Goal: Information Seeking & Learning: Learn about a topic

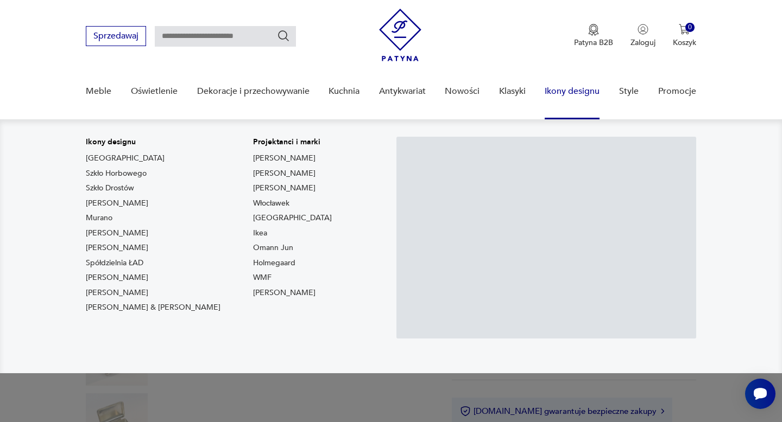
scroll to position [27, 0]
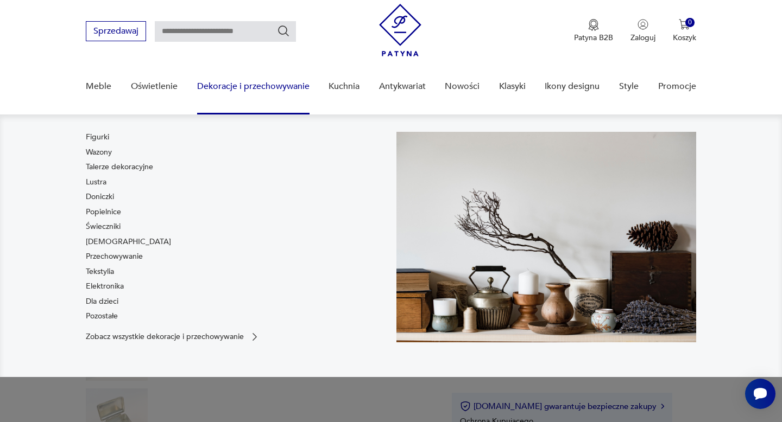
click at [256, 80] on link "Dekoracje i przechowywanie" at bounding box center [253, 87] width 112 height 42
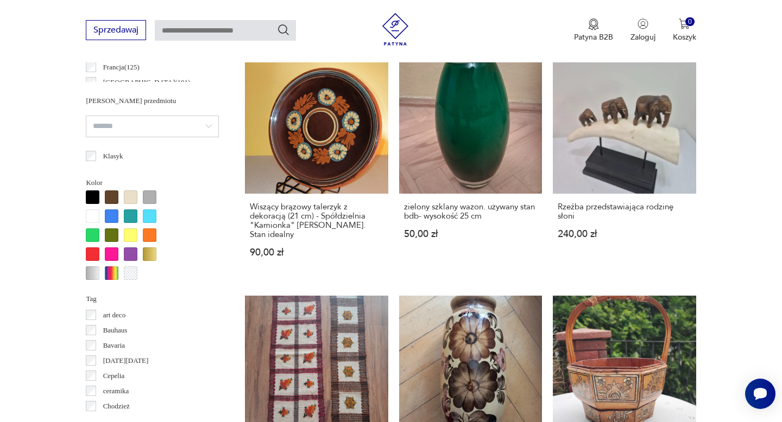
click at [113, 312] on p "art deco" at bounding box center [114, 316] width 23 height 12
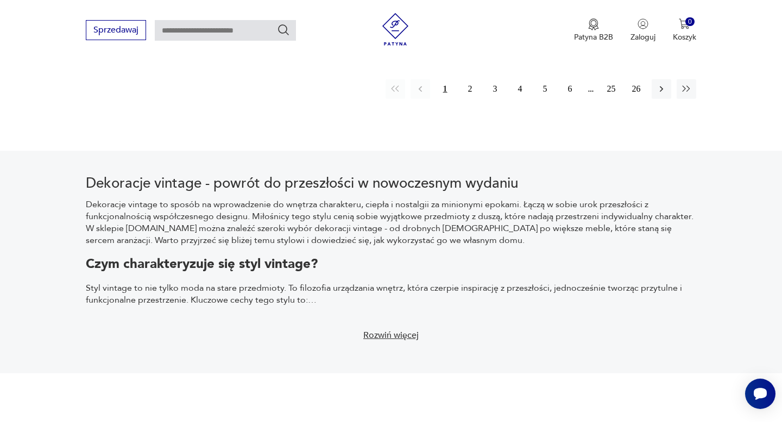
scroll to position [1730, 0]
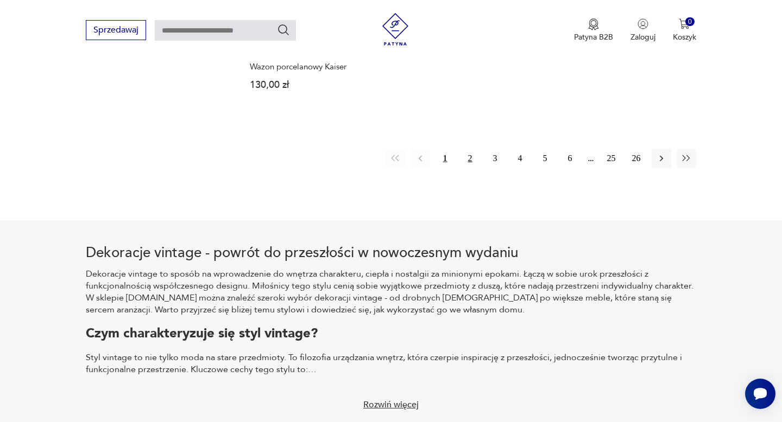
click at [468, 150] on button "2" at bounding box center [470, 159] width 20 height 20
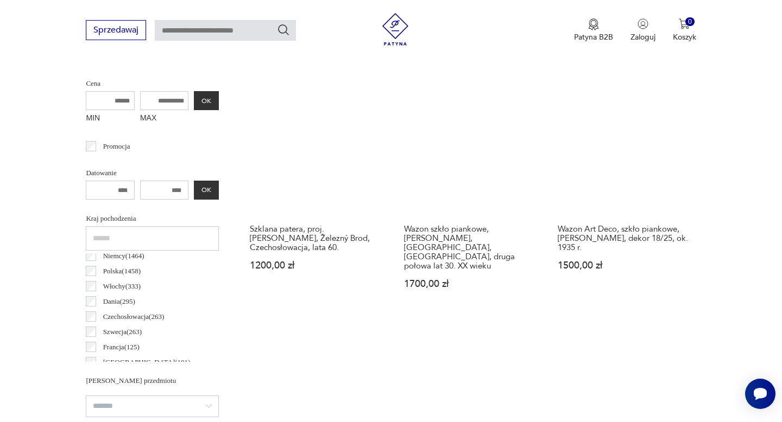
scroll to position [403, 0]
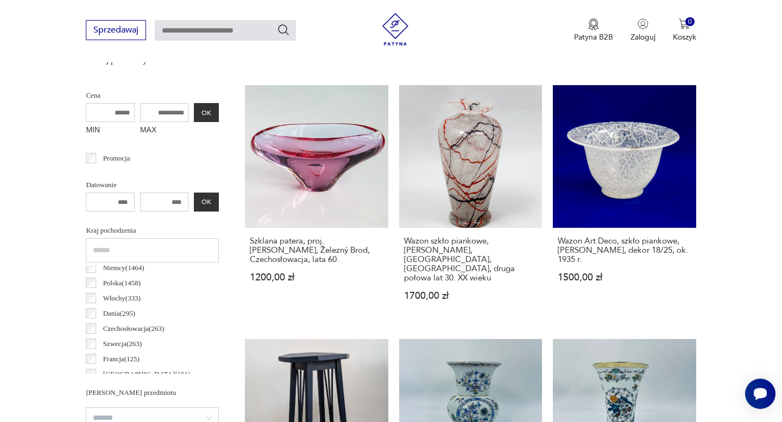
click at [169, 115] on input "MAX" at bounding box center [164, 112] width 49 height 19
type input "****"
click at [204, 110] on button "OK" at bounding box center [206, 112] width 25 height 19
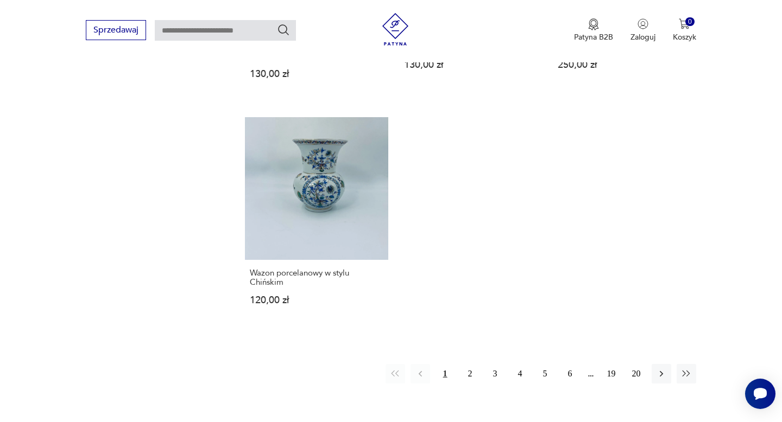
scroll to position [1535, 0]
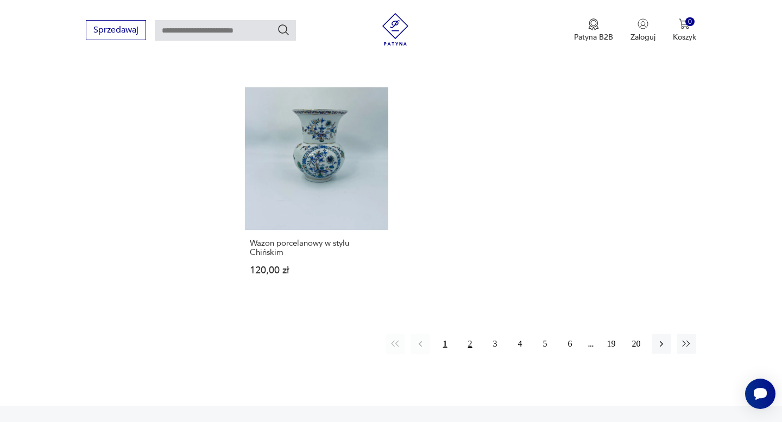
click at [473, 338] on button "2" at bounding box center [470, 344] width 20 height 20
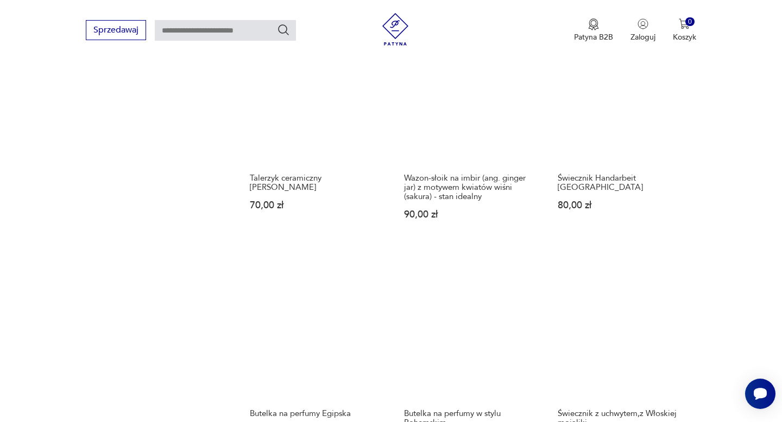
scroll to position [1081, 0]
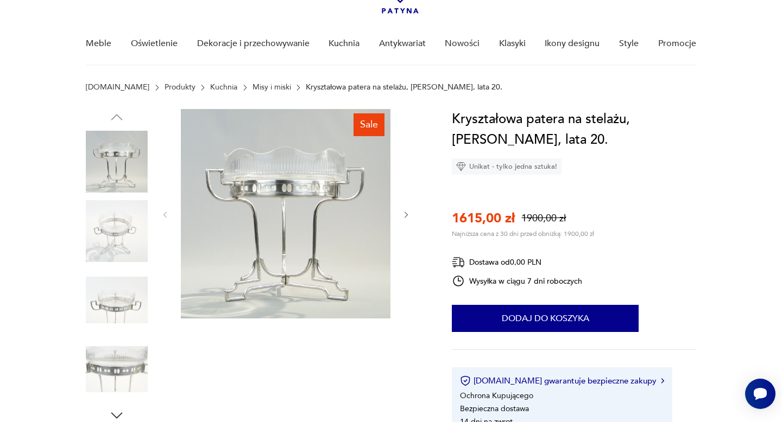
scroll to position [73, 0]
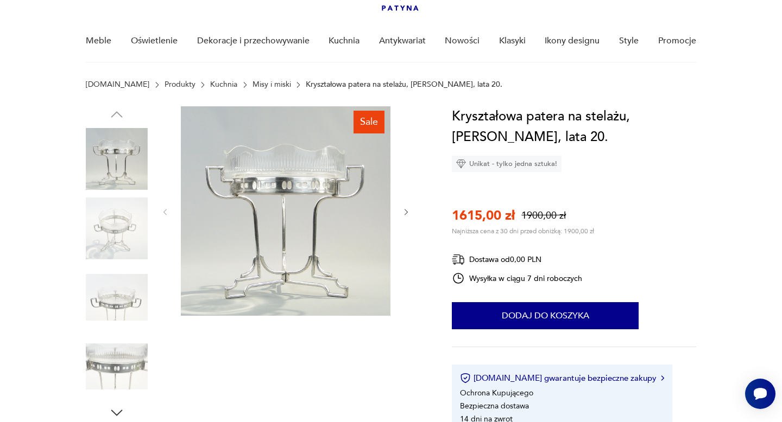
click at [127, 224] on img at bounding box center [117, 229] width 62 height 62
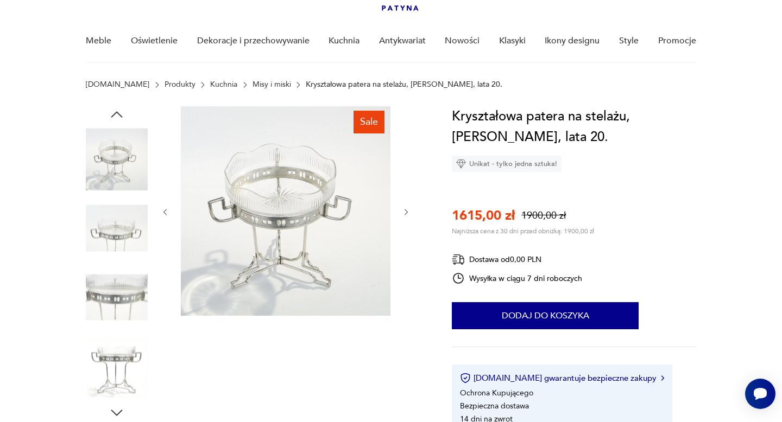
click at [126, 228] on img at bounding box center [117, 229] width 62 height 62
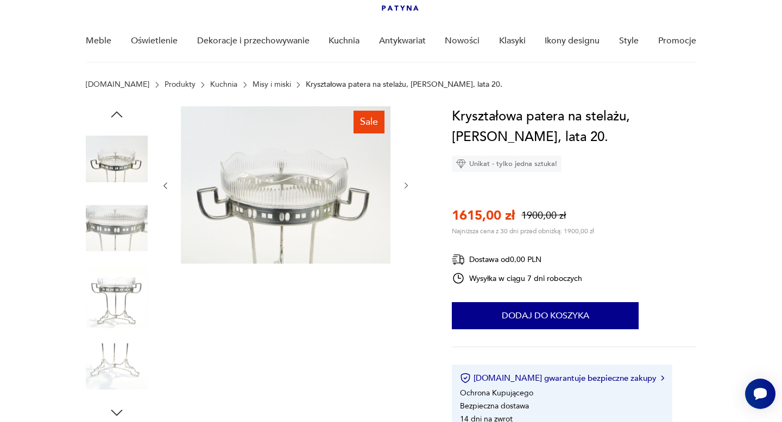
click at [125, 248] on img at bounding box center [117, 229] width 62 height 62
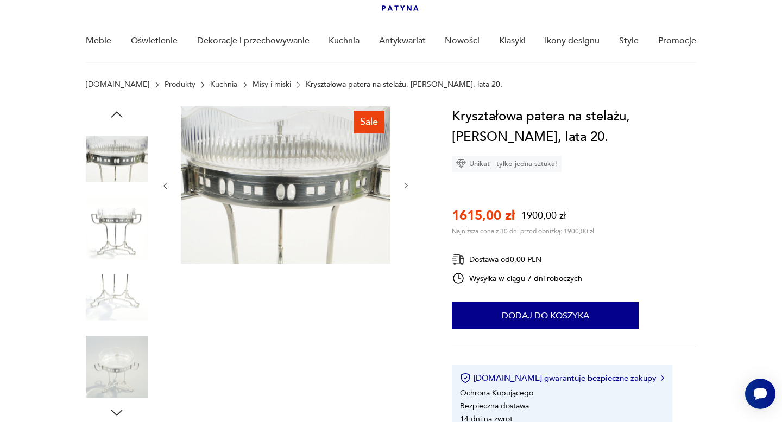
click at [120, 225] on img at bounding box center [117, 229] width 62 height 62
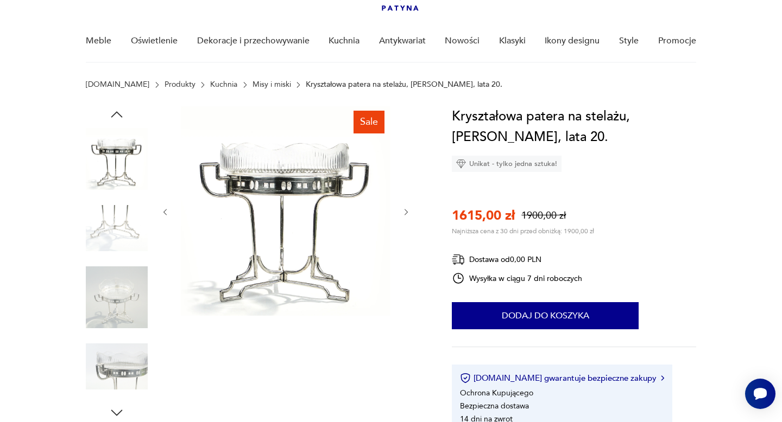
click at [253, 86] on link "Misy i miski" at bounding box center [272, 84] width 39 height 9
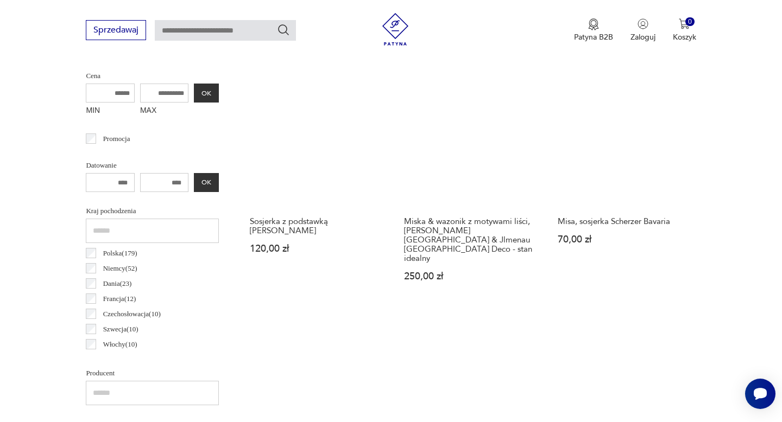
scroll to position [566, 0]
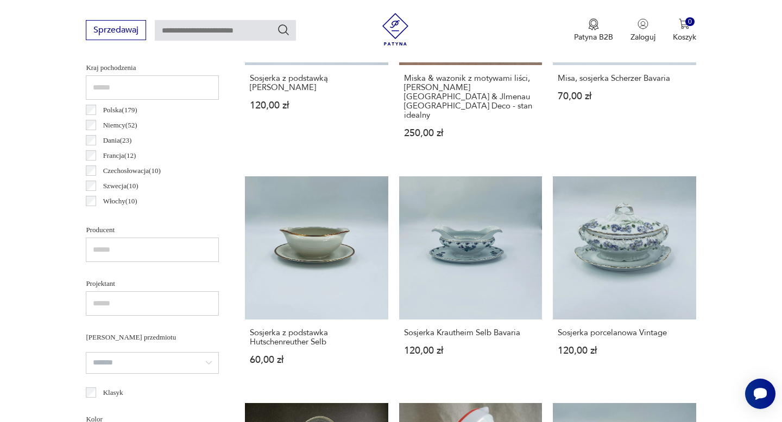
scroll to position [78, 0]
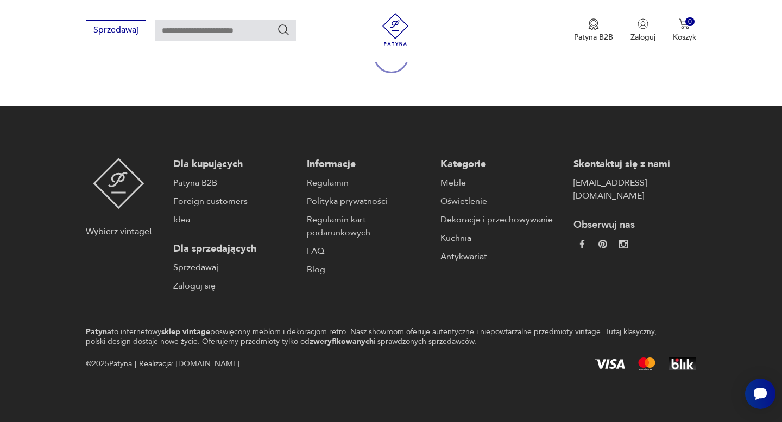
scroll to position [779, 0]
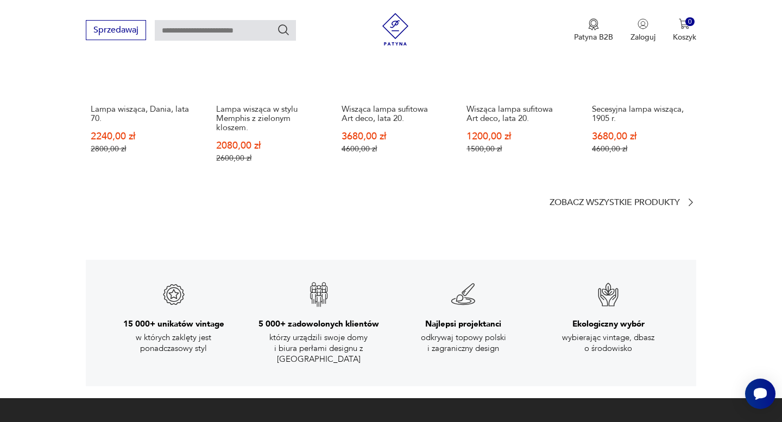
scroll to position [1453, 0]
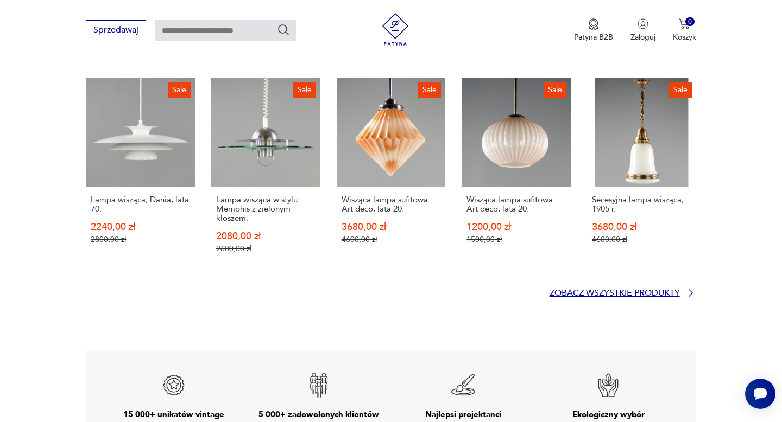
click at [596, 290] on p "Zobacz wszystkie produkty" at bounding box center [615, 293] width 130 height 7
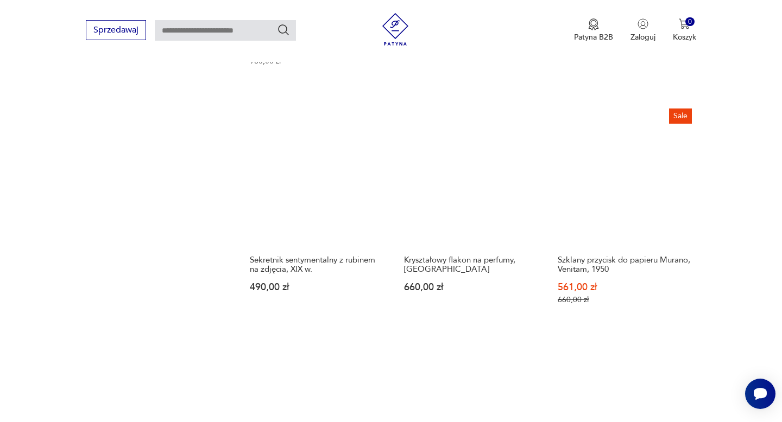
scroll to position [1425, 0]
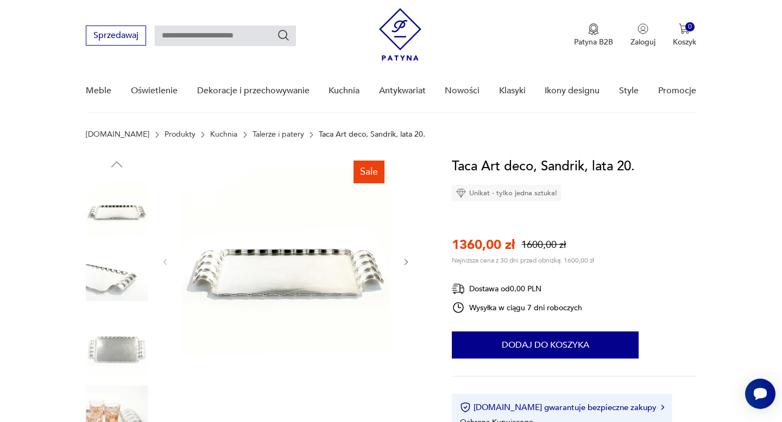
scroll to position [24, 0]
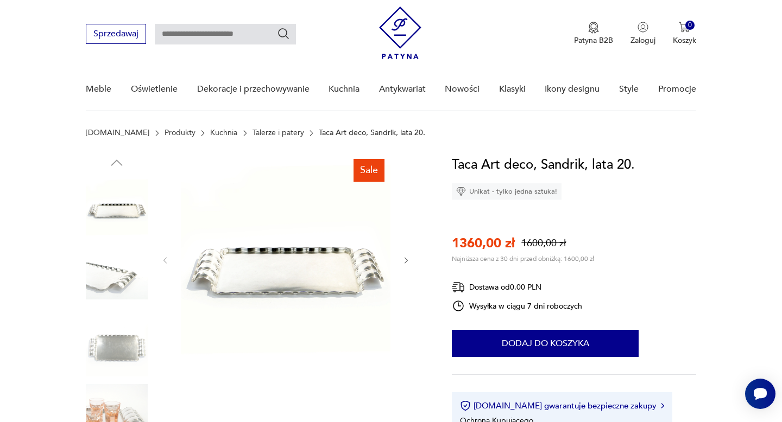
click at [109, 280] on img at bounding box center [117, 277] width 62 height 62
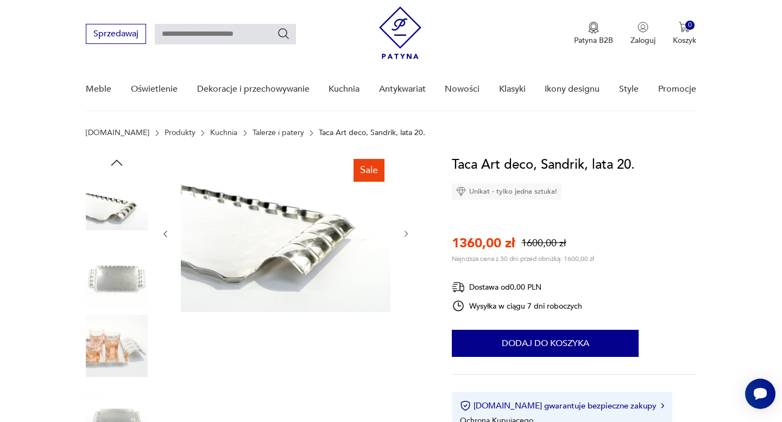
click at [113, 262] on img at bounding box center [117, 277] width 62 height 62
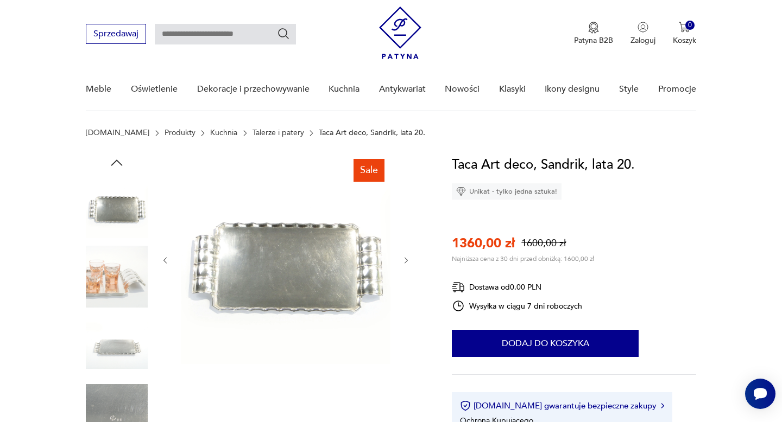
click at [112, 275] on img at bounding box center [117, 277] width 62 height 62
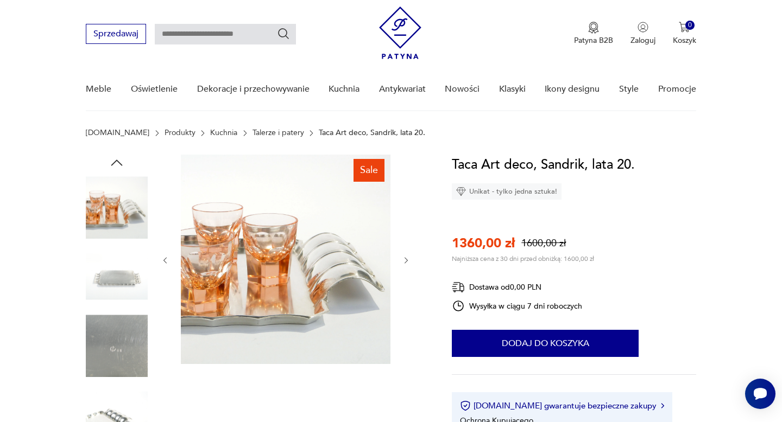
click at [122, 217] on img at bounding box center [117, 207] width 62 height 62
click at [122, 275] on img at bounding box center [117, 277] width 62 height 62
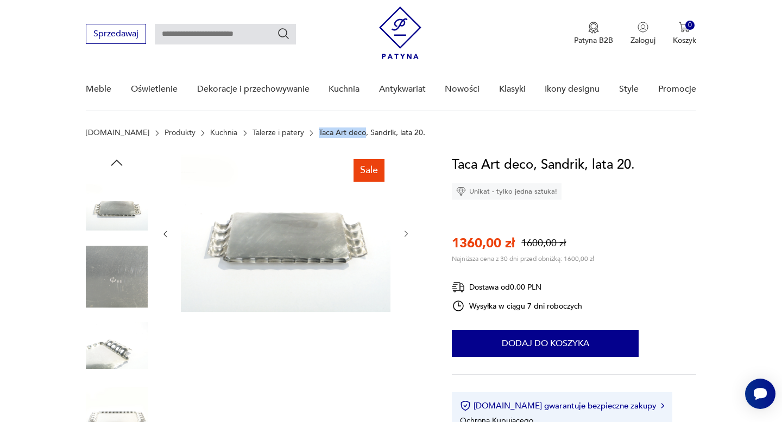
drag, startPoint x: 287, startPoint y: 130, endPoint x: 332, endPoint y: 136, distance: 46.0
click at [332, 136] on p "Taca Art deco, Sandrik, lata 20." at bounding box center [372, 133] width 106 height 9
copy p "Taca Art deco"
click at [192, 26] on input "text" at bounding box center [225, 34] width 141 height 21
paste input "**********"
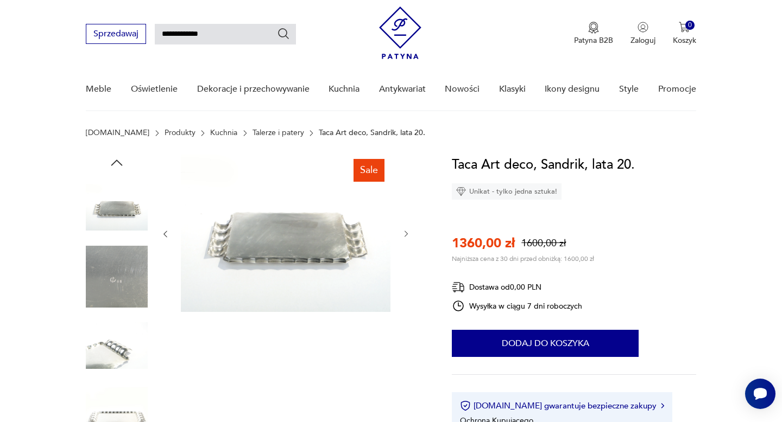
type input "**********"
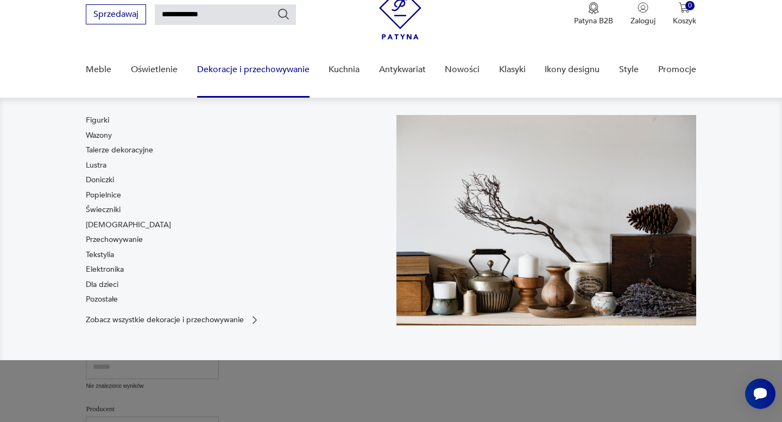
scroll to position [46, 0]
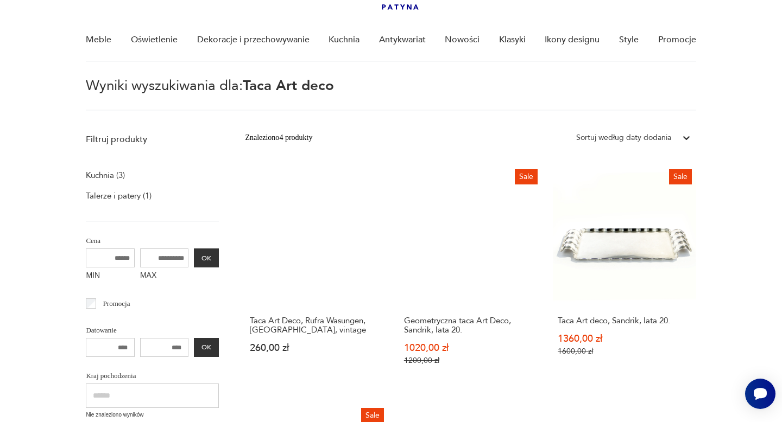
scroll to position [8, 0]
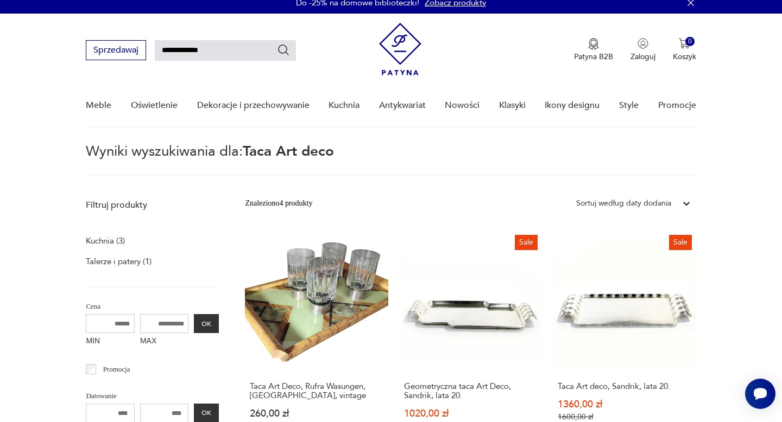
click at [167, 50] on input "**********" at bounding box center [225, 50] width 141 height 21
type input "**********"
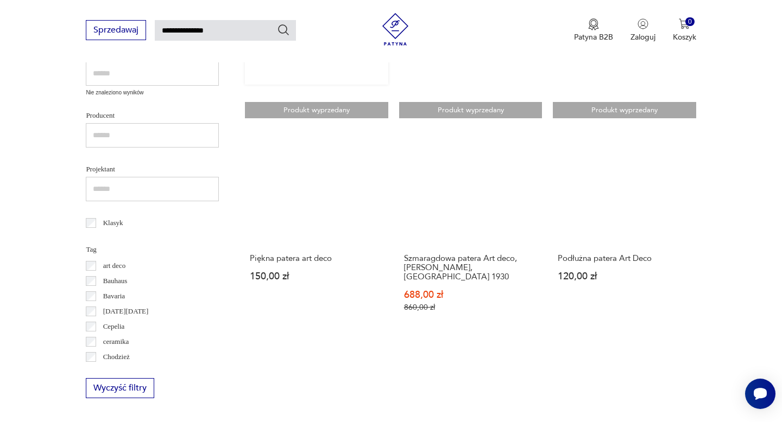
scroll to position [380, 0]
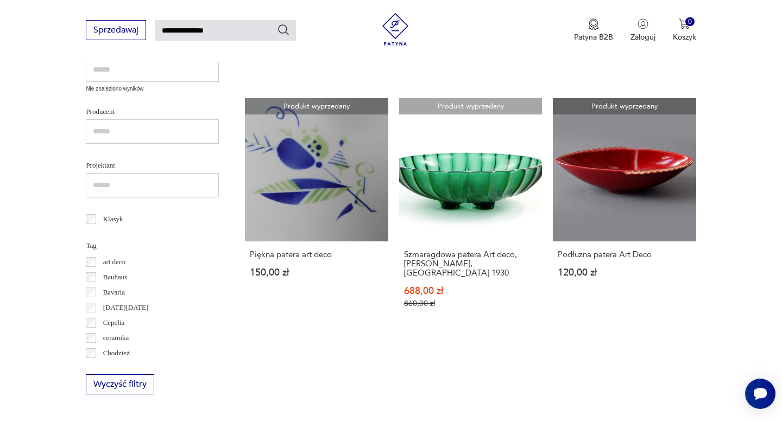
type input "**********"
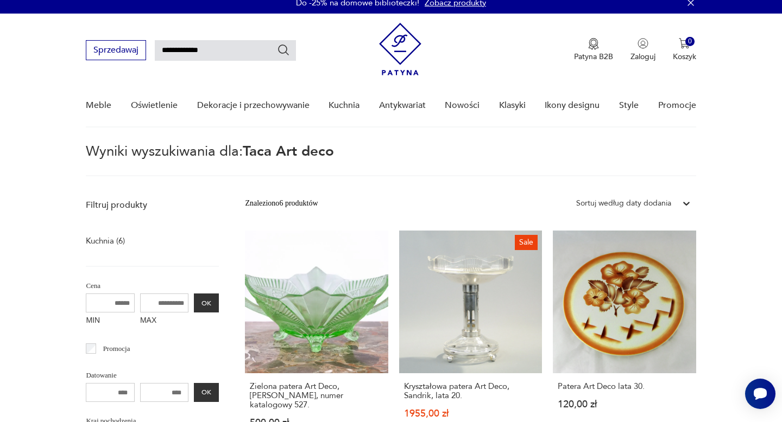
scroll to position [46, 0]
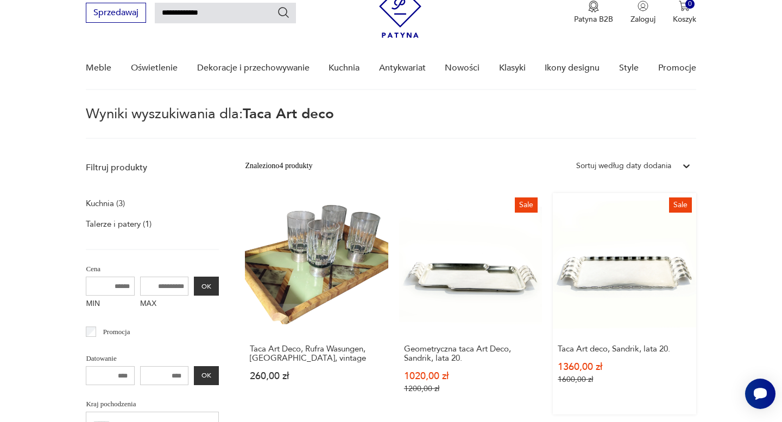
click at [636, 275] on link "Sale Taca Art deco, Sandrik, lata 20. 1360,00 zł 1600,00 zł" at bounding box center [624, 304] width 143 height 222
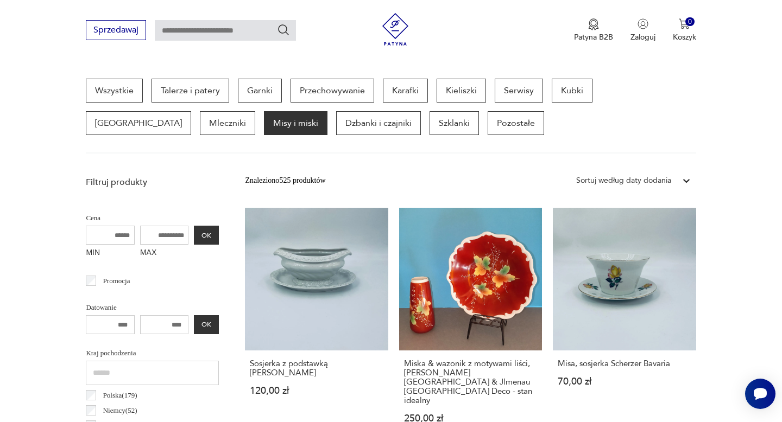
scroll to position [259, 0]
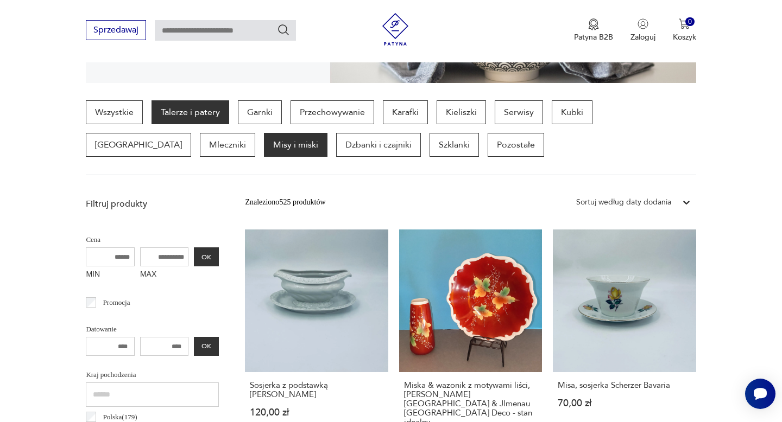
click at [206, 116] on p "Talerze i patery" at bounding box center [191, 112] width 78 height 24
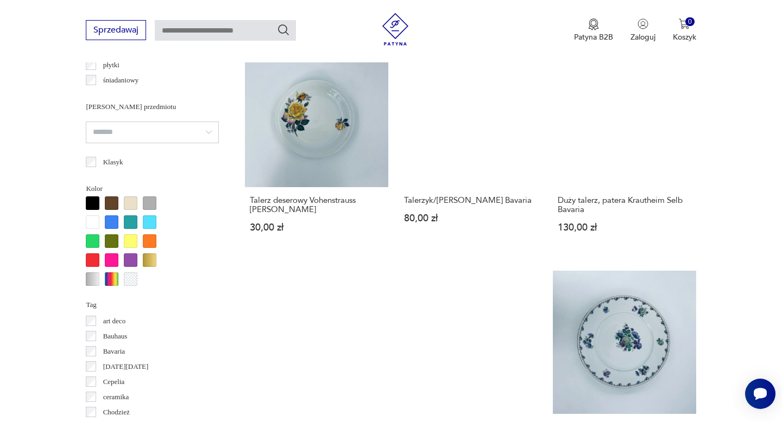
scroll to position [932, 0]
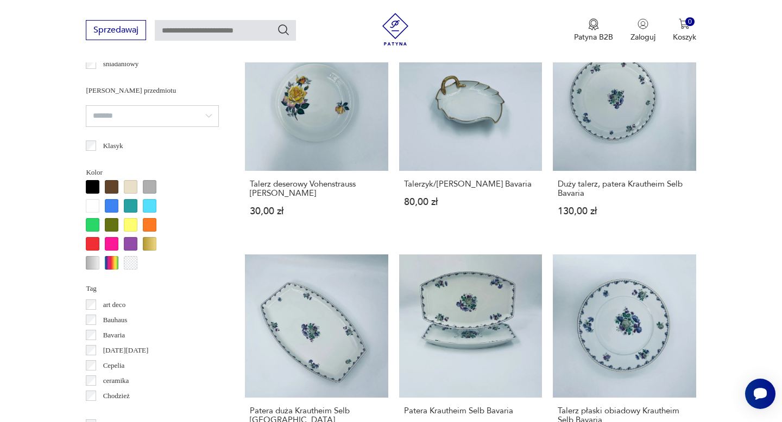
click at [113, 303] on p "art deco" at bounding box center [114, 305] width 23 height 12
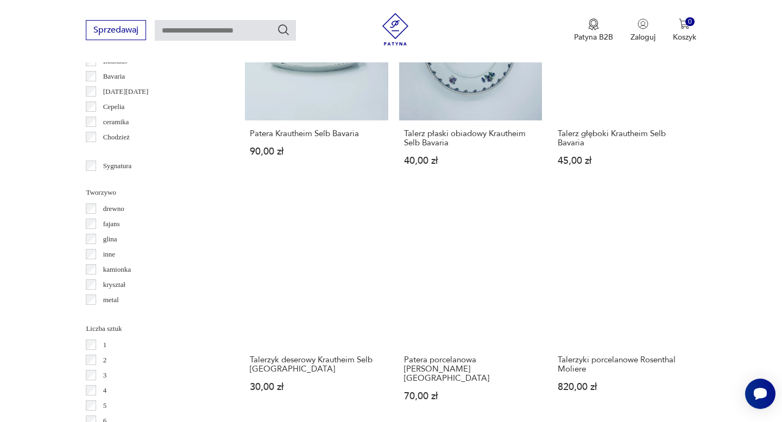
scroll to position [1192, 0]
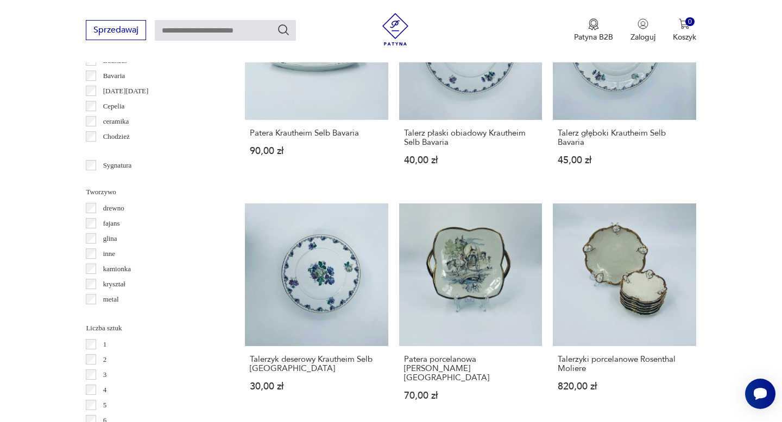
click at [117, 282] on p "kryształ" at bounding box center [114, 285] width 22 height 12
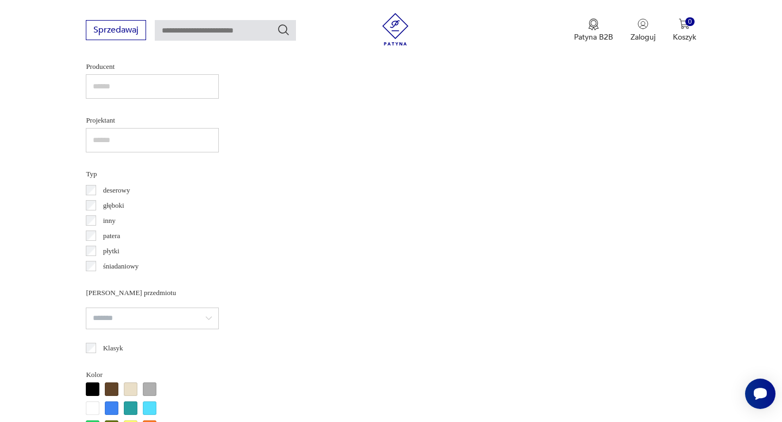
scroll to position [1271, 0]
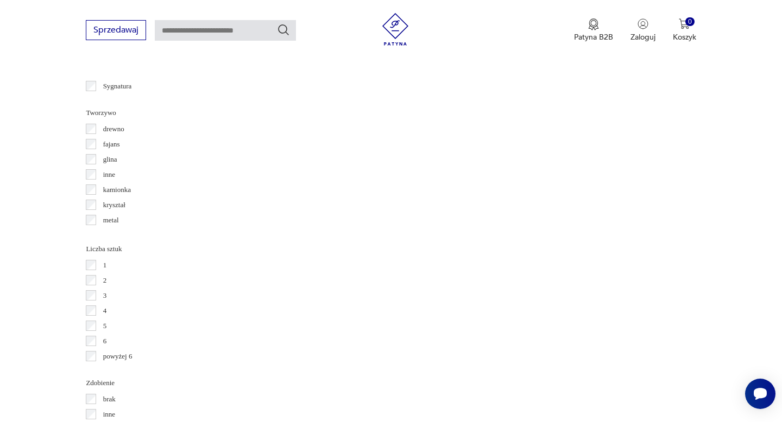
click at [115, 205] on p "kryształ" at bounding box center [114, 205] width 22 height 12
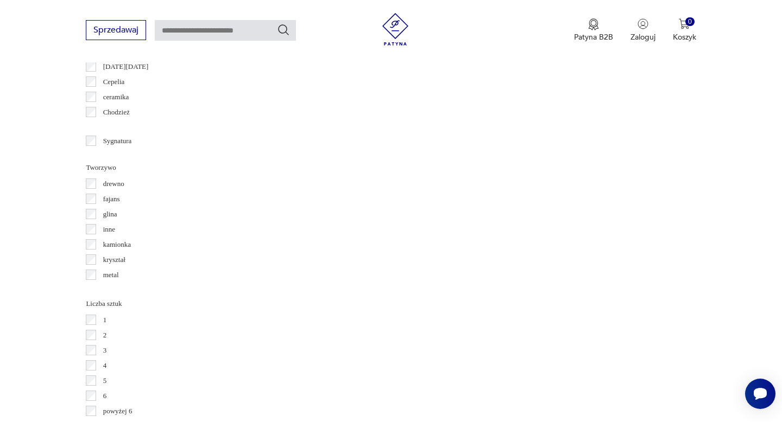
click at [111, 118] on p "Chodzież" at bounding box center [116, 112] width 27 height 12
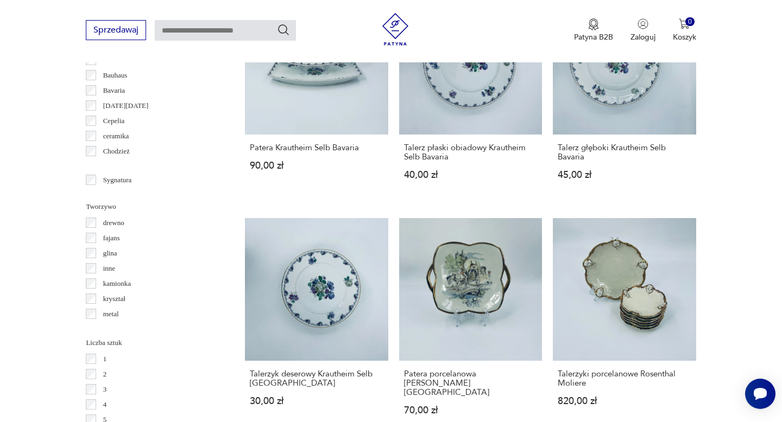
scroll to position [1168, 0]
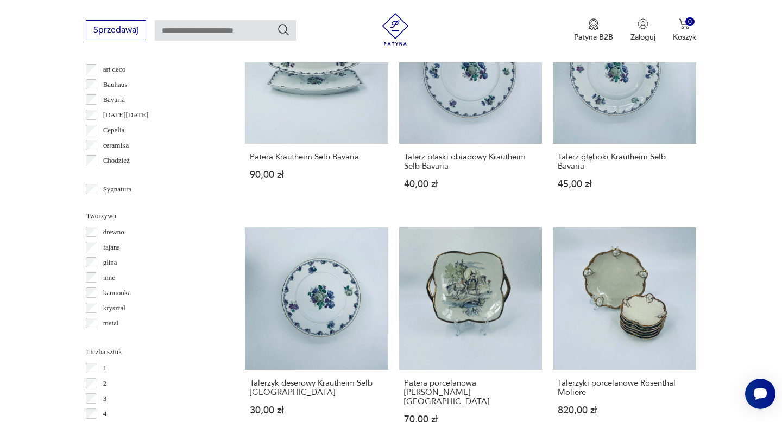
click at [120, 162] on p "Chodzież" at bounding box center [116, 161] width 27 height 12
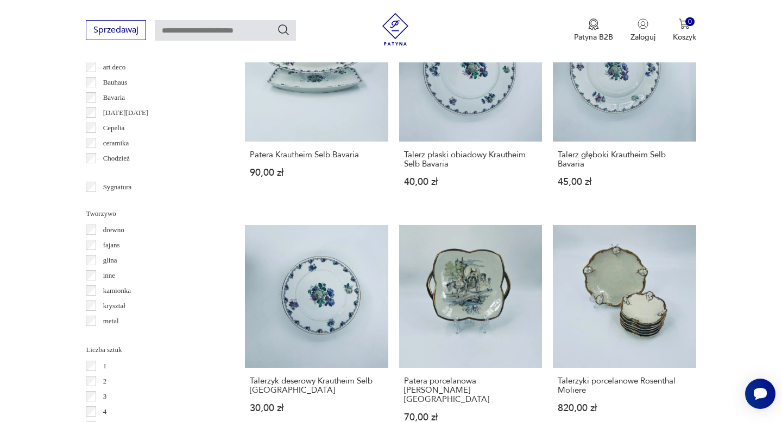
scroll to position [1181, 0]
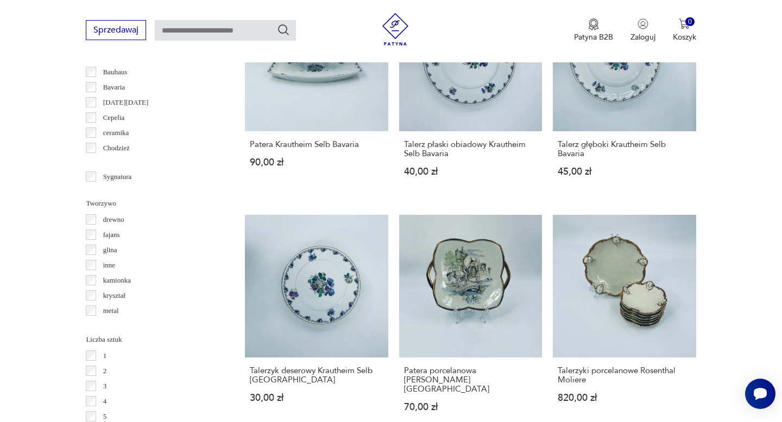
click at [107, 311] on p "metal" at bounding box center [111, 311] width 16 height 12
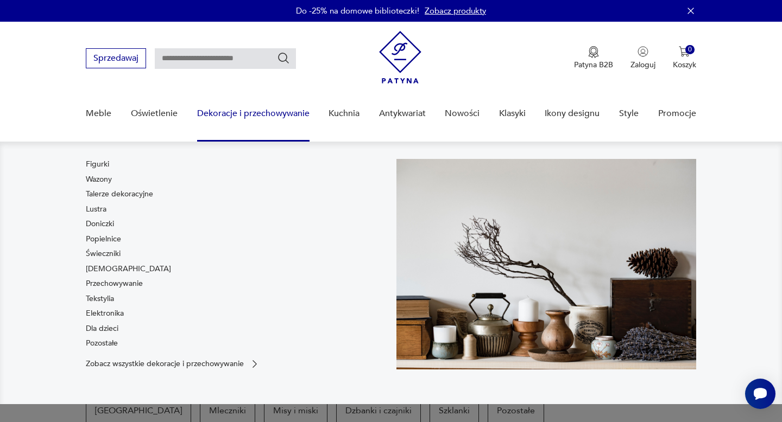
click at [246, 111] on link "Dekoracje i przechowywanie" at bounding box center [253, 114] width 112 height 42
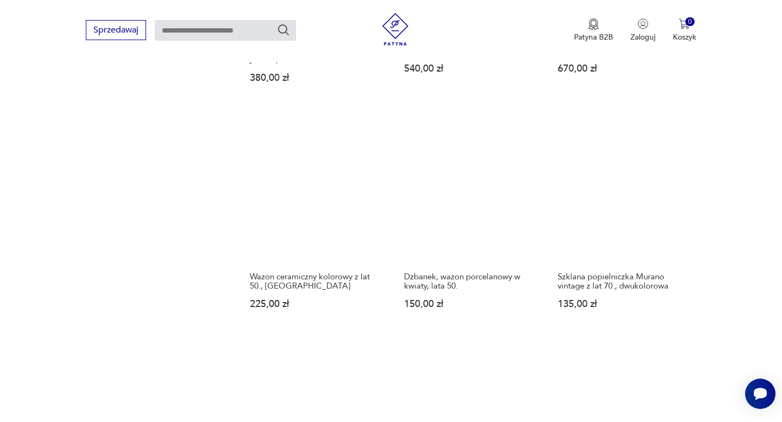
scroll to position [1333, 0]
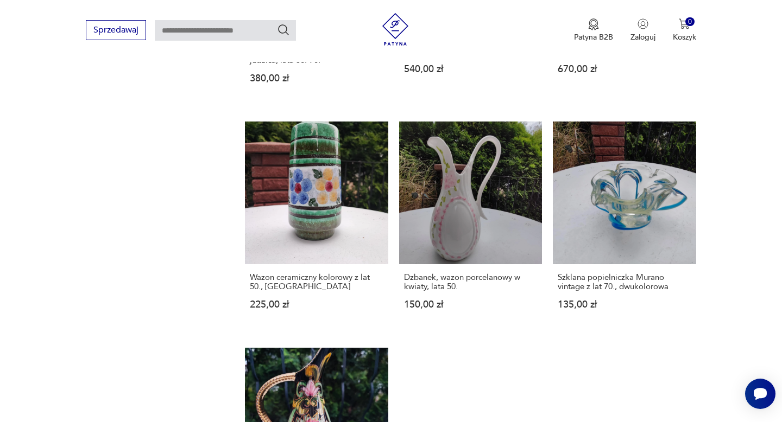
click at [239, 24] on input "text" at bounding box center [225, 30] width 141 height 21
type input "**********"
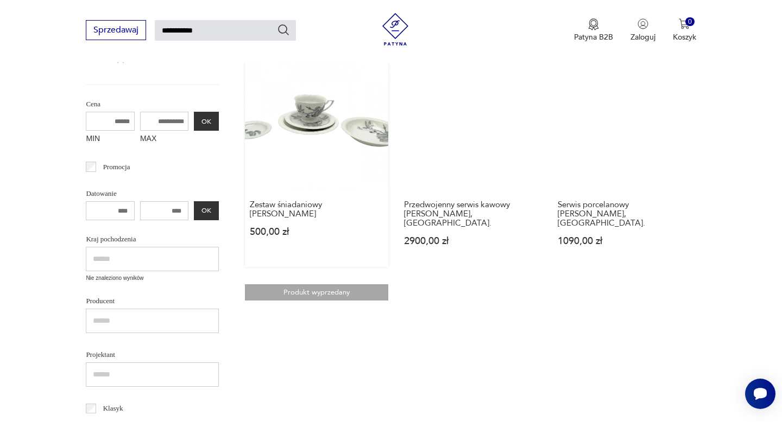
scroll to position [291, 0]
